Goal: Find specific page/section: Find specific page/section

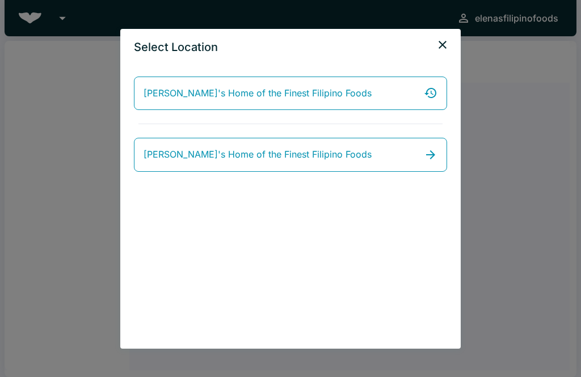
click at [399, 45] on icon "close" at bounding box center [443, 45] width 14 height 14
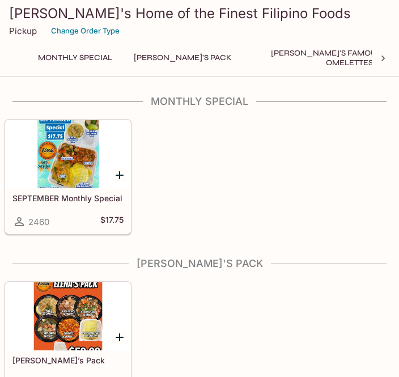
scroll to position [681, 0]
